Goal: Task Accomplishment & Management: Manage account settings

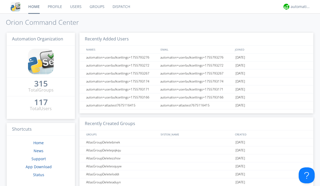
click at [75, 7] on link "Users" at bounding box center [75, 6] width 19 height 13
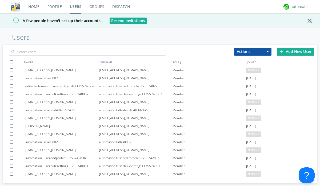
click at [295, 51] on div "Add New User" at bounding box center [295, 52] width 37 height 8
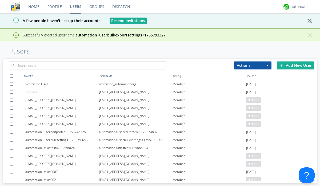
click at [295, 65] on div "Add New User" at bounding box center [295, 66] width 37 height 8
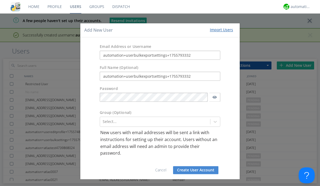
click at [194, 170] on button "Create User Account" at bounding box center [195, 170] width 45 height 8
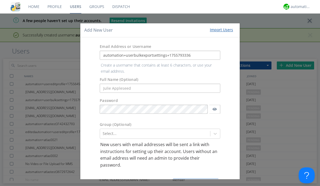
type input "automation+userbulkexportsettings+1755793336"
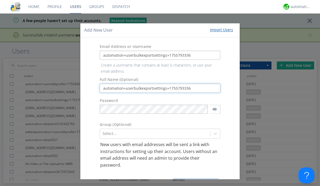
type input "automation+userbulkexportsettings+1755793336"
click at [194, 178] on button "Create User Account" at bounding box center [195, 182] width 45 height 8
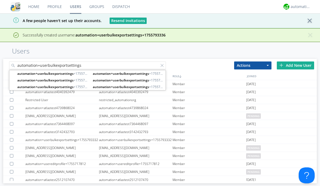
type input "automation+userbulkexportsettings"
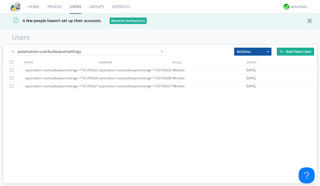
click at [11, 62] on div at bounding box center [11, 62] width 3 height 3
click at [253, 51] on button "Actions" at bounding box center [252, 52] width 37 height 8
click at [0, 0] on link "Export Users" at bounding box center [0, 0] width 0 height 0
click at [163, 53] on div at bounding box center [162, 52] width 5 height 5
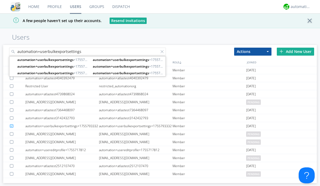
type input "automation+userbulkexportsettings"
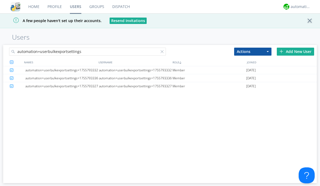
click at [253, 51] on button "Actions" at bounding box center [252, 52] width 37 height 8
click at [0, 0] on link "Delete User" at bounding box center [0, 0] width 0 height 0
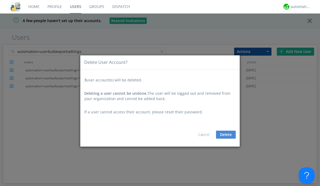
click at [226, 135] on button "Delete" at bounding box center [226, 135] width 20 height 8
